Goal: Information Seeking & Learning: Find specific fact

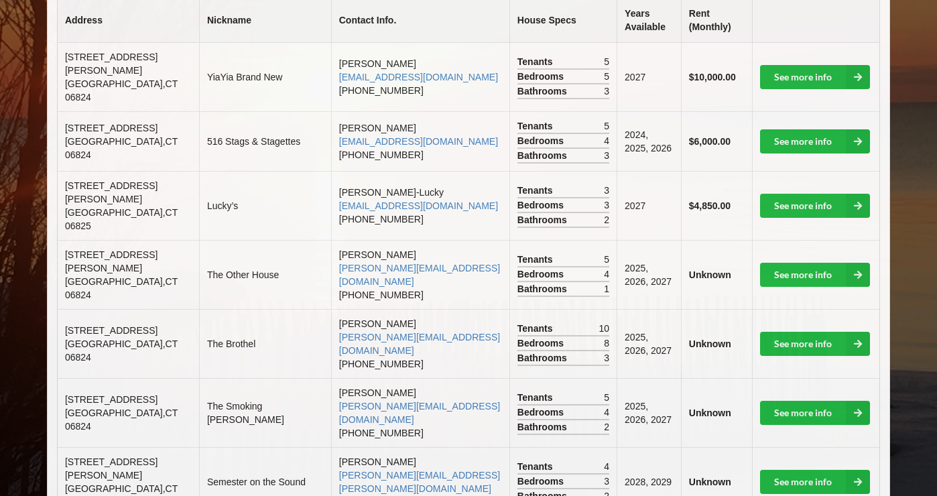
scroll to position [375, 0]
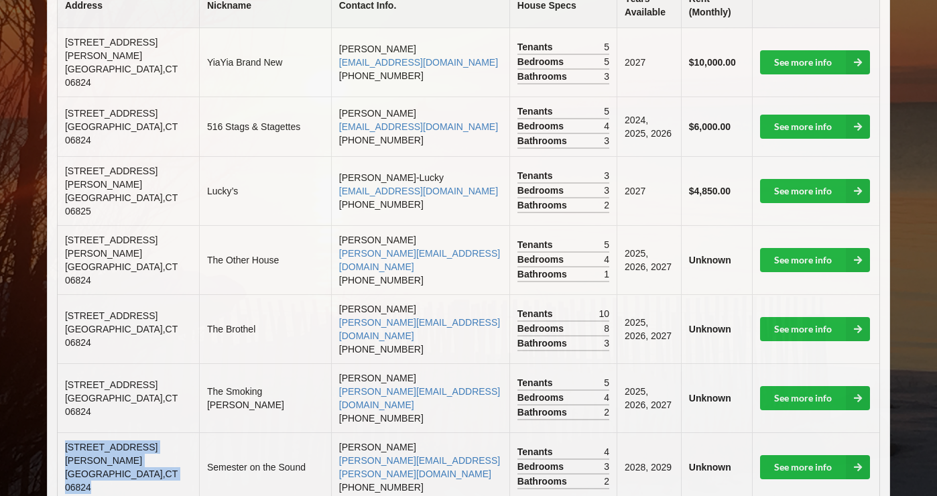
drag, startPoint x: 64, startPoint y: 387, endPoint x: 156, endPoint y: 408, distance: 94.0
click at [156, 432] on td "[STREET_ADDRESS][PERSON_NAME]" at bounding box center [128, 466] width 141 height 69
copy td "[STREET_ADDRESS][PERSON_NAME]"
click at [215, 432] on td "Semester on the Sound" at bounding box center [265, 466] width 132 height 69
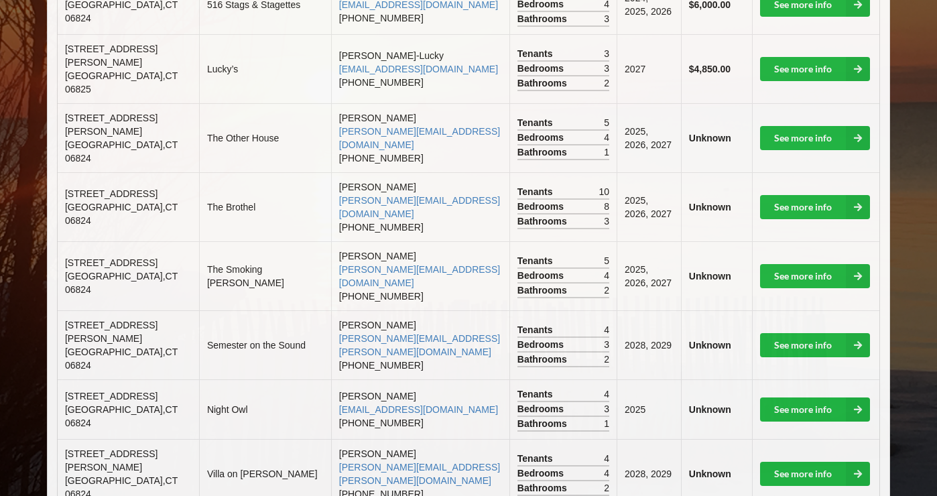
scroll to position [587, 0]
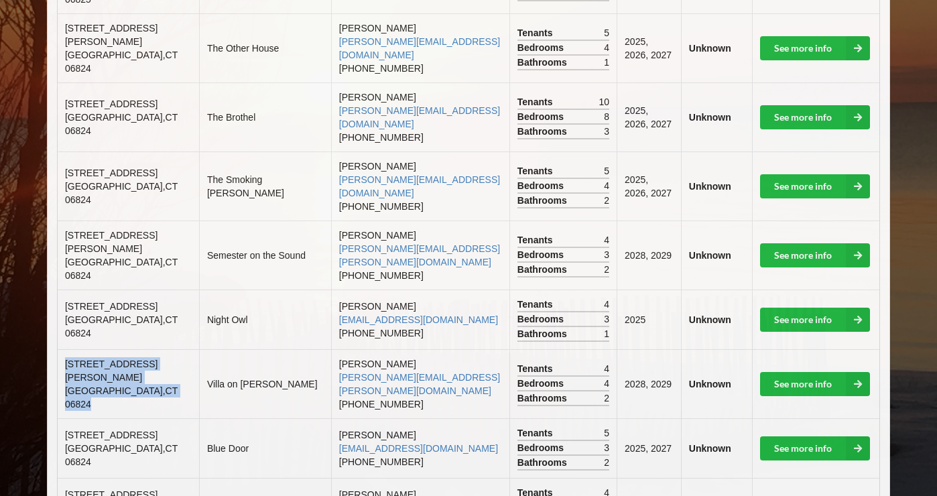
drag, startPoint x: 67, startPoint y: 292, endPoint x: 156, endPoint y: 303, distance: 89.9
click at [157, 349] on td "[STREET_ADDRESS][PERSON_NAME]" at bounding box center [128, 383] width 141 height 69
copy td "[STREET_ADDRESS][PERSON_NAME]"
click at [136, 385] on span "[GEOGRAPHIC_DATA]" at bounding box center [121, 397] width 113 height 24
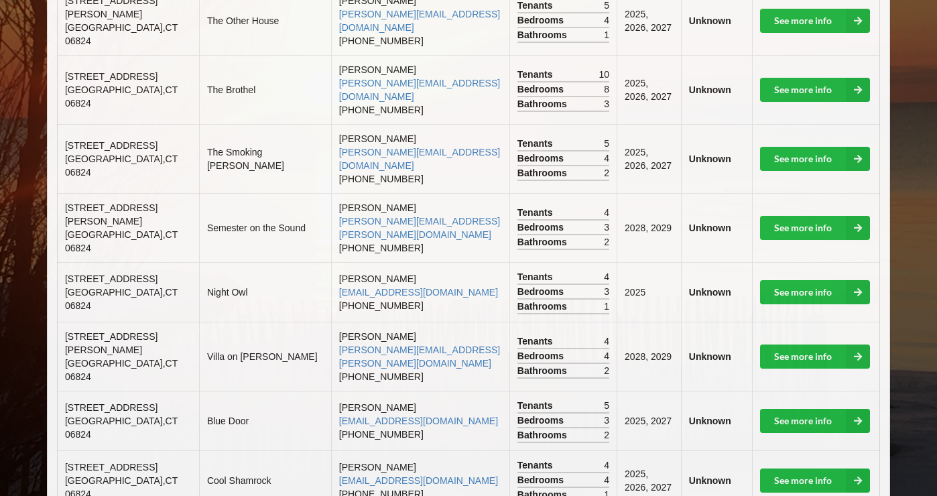
scroll to position [616, 0]
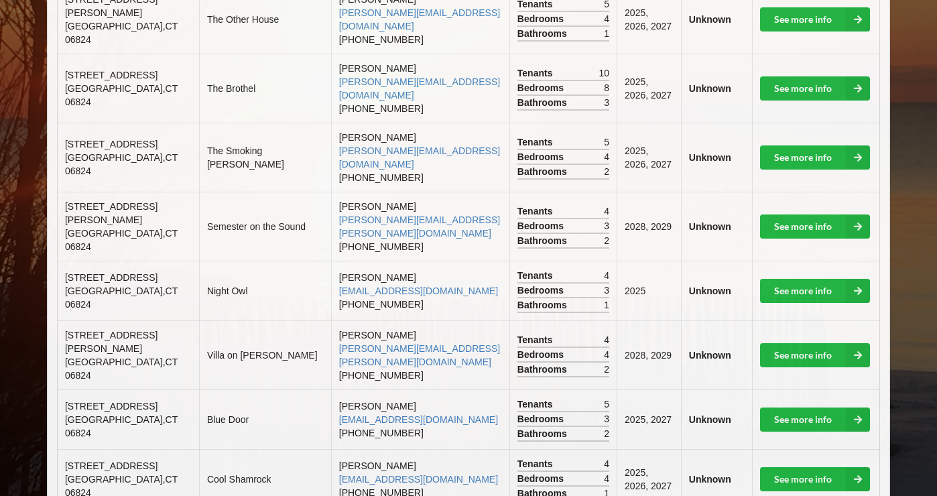
click at [97, 414] on span "[GEOGRAPHIC_DATA]" at bounding box center [121, 426] width 113 height 24
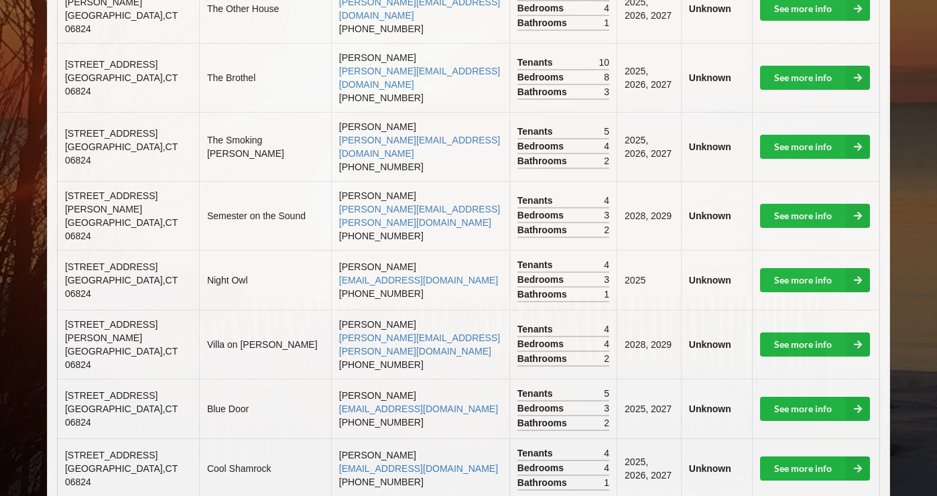
scroll to position [639, 0]
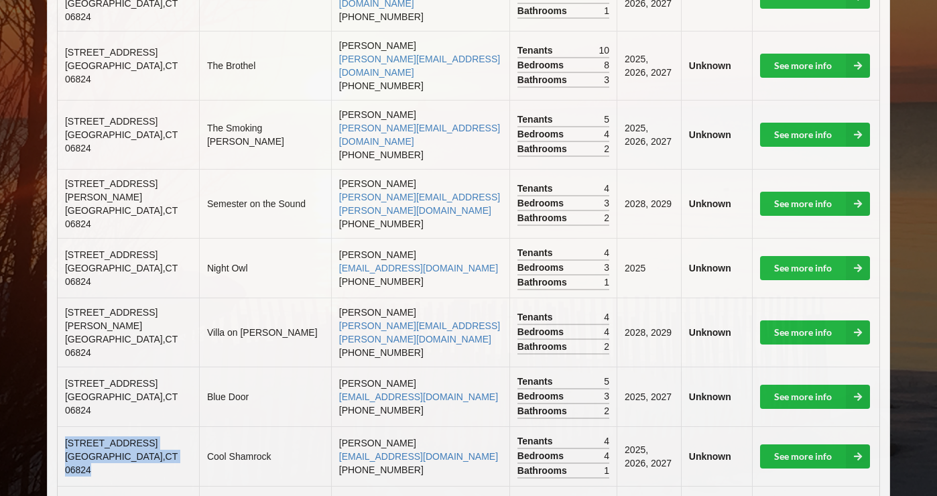
drag, startPoint x: 63, startPoint y: 349, endPoint x: 170, endPoint y: 377, distance: 110.7
click at [171, 426] on td "[STREET_ADDRESS]" at bounding box center [128, 456] width 141 height 60
copy td "[STREET_ADDRESS]"
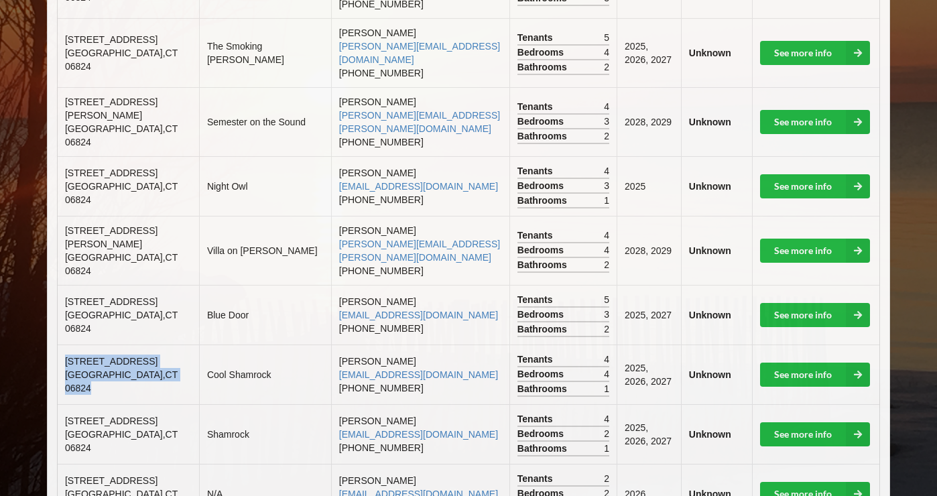
scroll to position [723, 0]
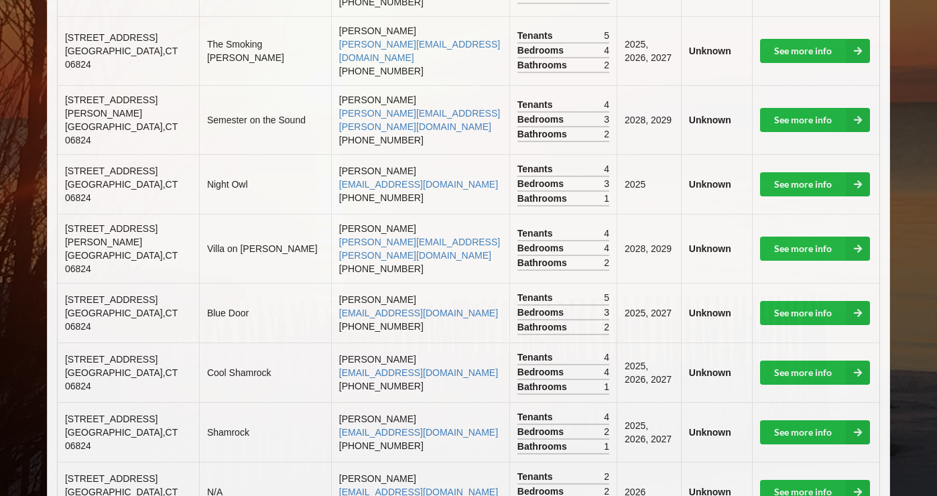
click at [217, 402] on td "Shamrock" at bounding box center [265, 432] width 132 height 60
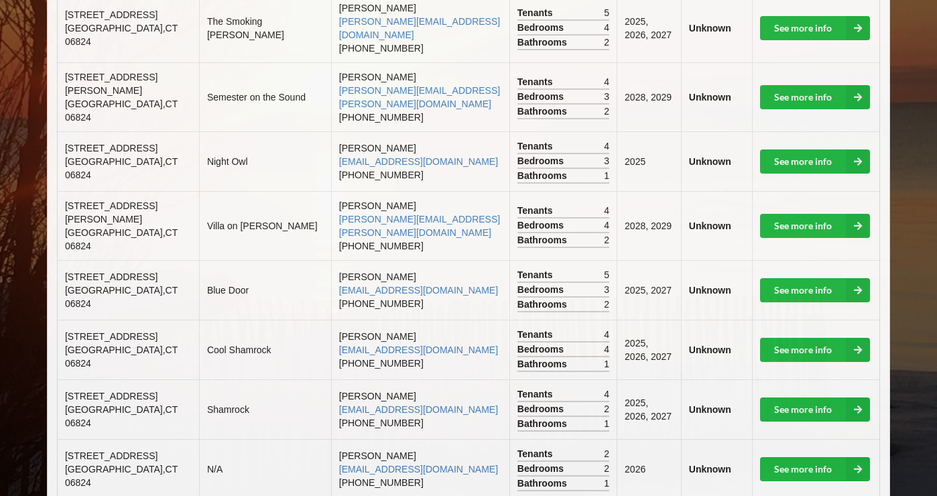
scroll to position [749, 0]
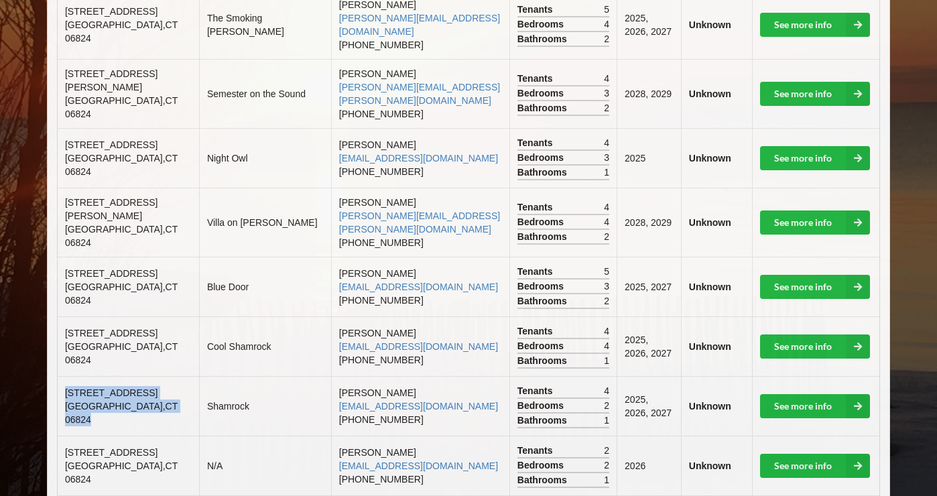
drag, startPoint x: 68, startPoint y: 300, endPoint x: 149, endPoint y: 323, distance: 84.4
click at [149, 376] on td "[STREET_ADDRESS]" at bounding box center [128, 406] width 141 height 60
copy td "[STREET_ADDRESS]"
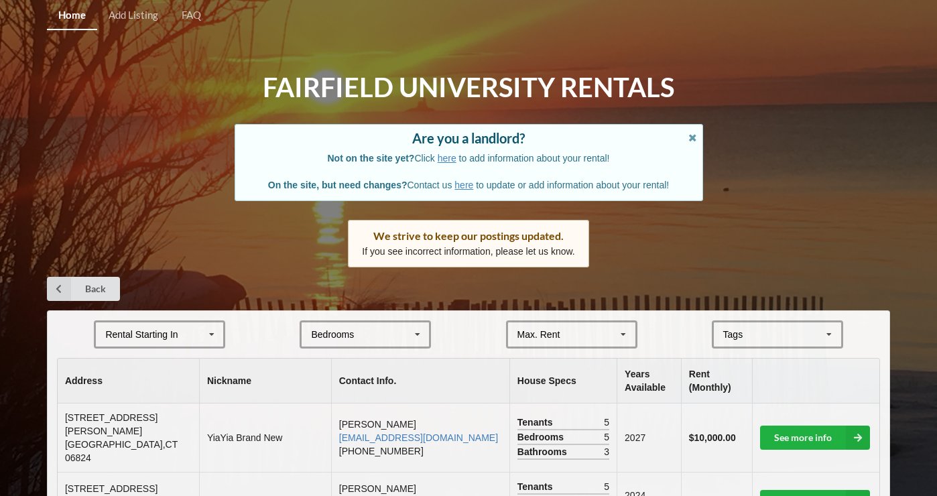
scroll to position [0, 0]
